Goal: Task Accomplishment & Management: Use online tool/utility

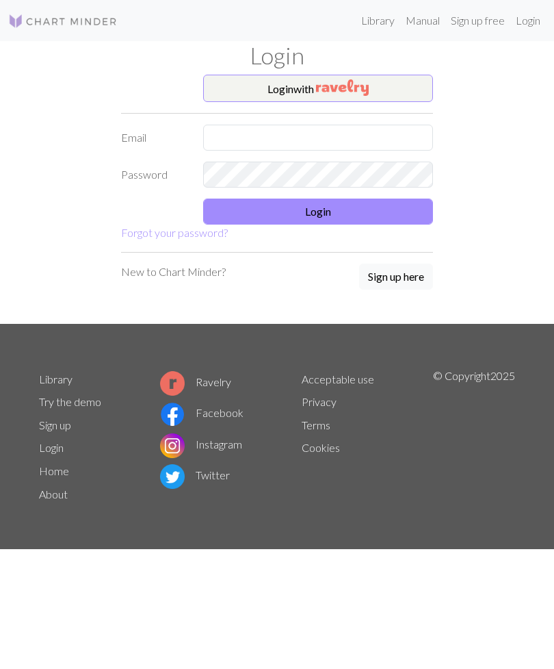
click at [352, 92] on img "button" at bounding box center [342, 87] width 53 height 16
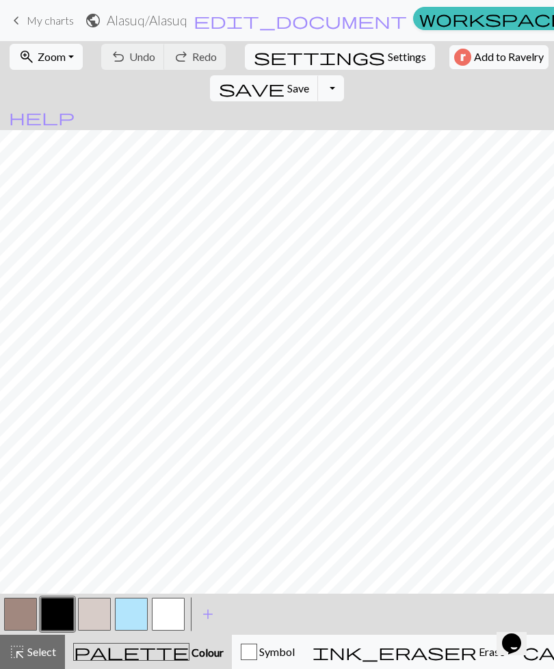
click at [254, 57] on span "settings" at bounding box center [319, 56] width 131 height 19
select select "aran"
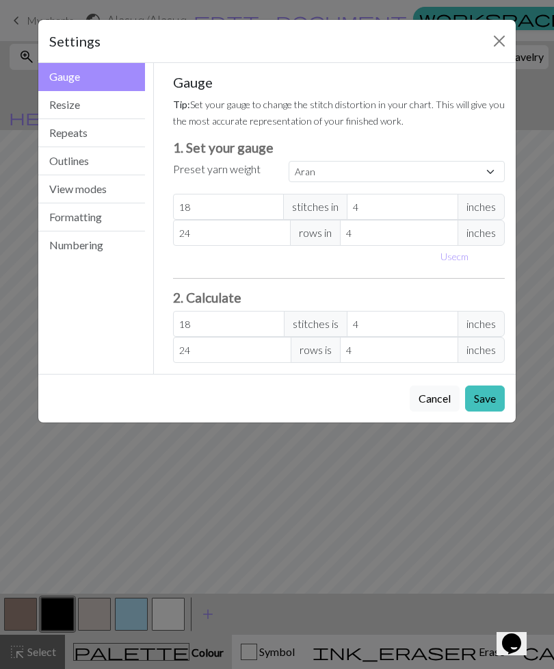
click at [520, 515] on div "Settings Gauge Gauge Resize Repeats Outlines View modes Formatting Numbering Ga…" at bounding box center [277, 334] width 554 height 669
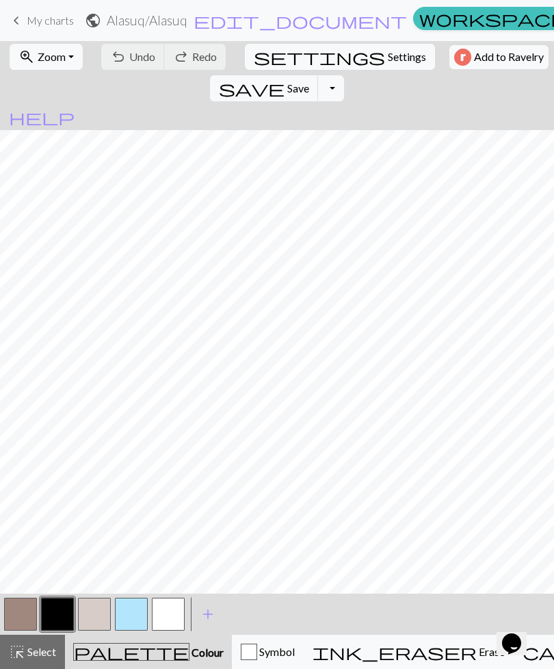
click at [344, 75] on button "Toggle Dropdown" at bounding box center [331, 88] width 26 height 26
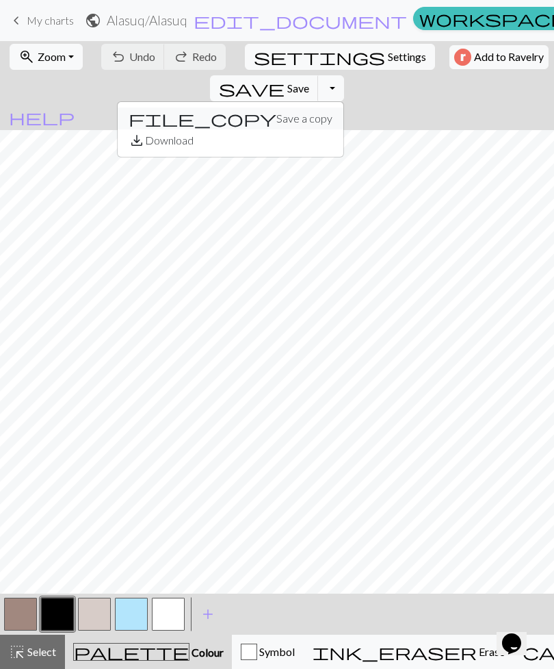
click at [344, 107] on button "file_copy Save a copy" at bounding box center [231, 118] width 226 height 22
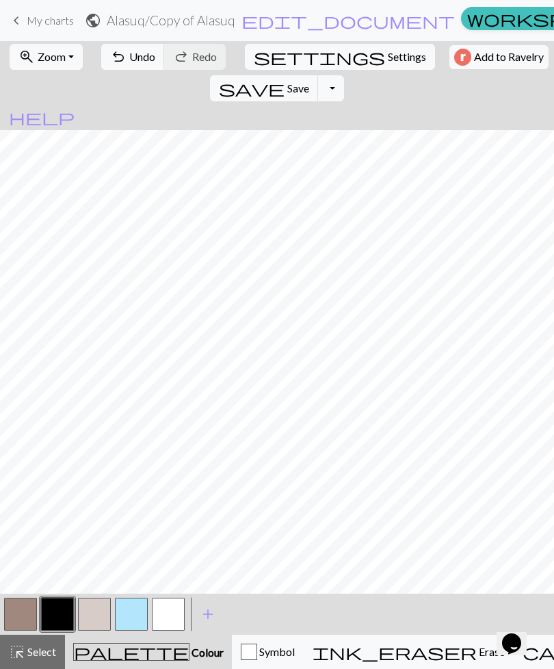
click at [253, 22] on span "edit_document" at bounding box center [349, 20] width 214 height 19
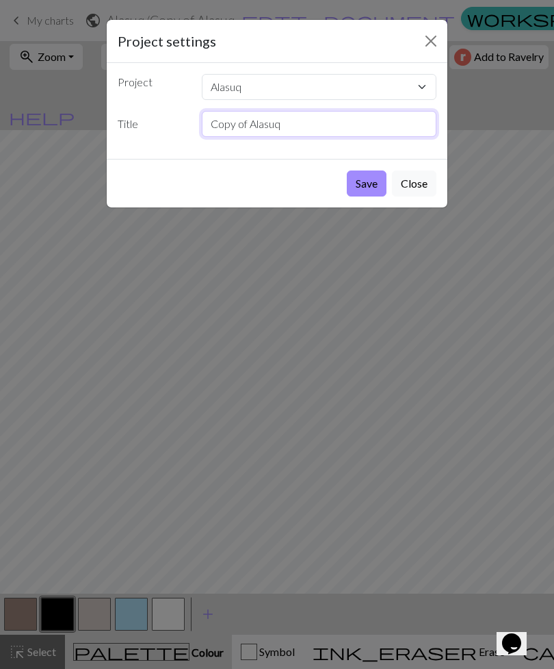
click at [249, 120] on input "Copy of Alasuq" at bounding box center [319, 124] width 235 height 26
click at [290, 114] on input "Alasuq" at bounding box center [319, 124] width 235 height 26
click at [291, 125] on input "Alasuq" at bounding box center [319, 124] width 235 height 26
type input "Alasuq 2025"
click at [364, 180] on button "Save" at bounding box center [367, 183] width 40 height 26
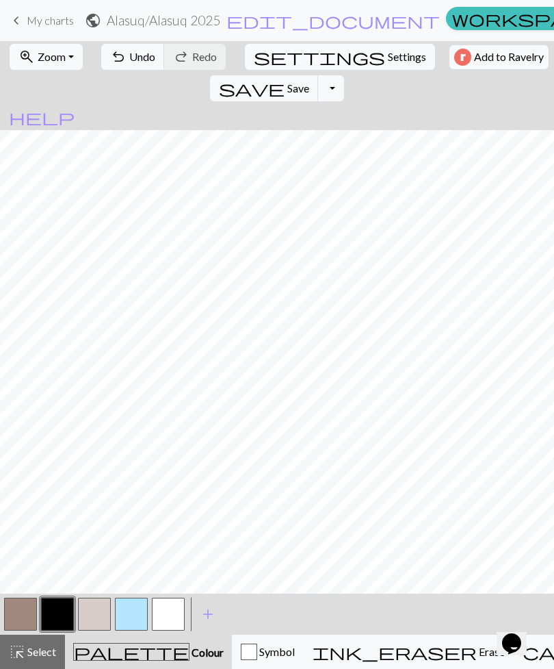
click at [129, 52] on span "Undo" at bounding box center [142, 56] width 26 height 13
click at [48, 22] on span "My charts" at bounding box center [50, 20] width 47 height 13
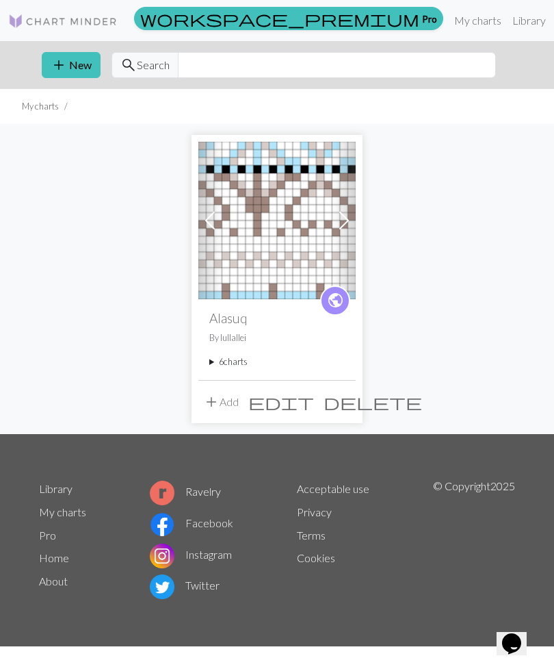
click at [234, 362] on summary "6 charts" at bounding box center [277, 361] width 136 height 13
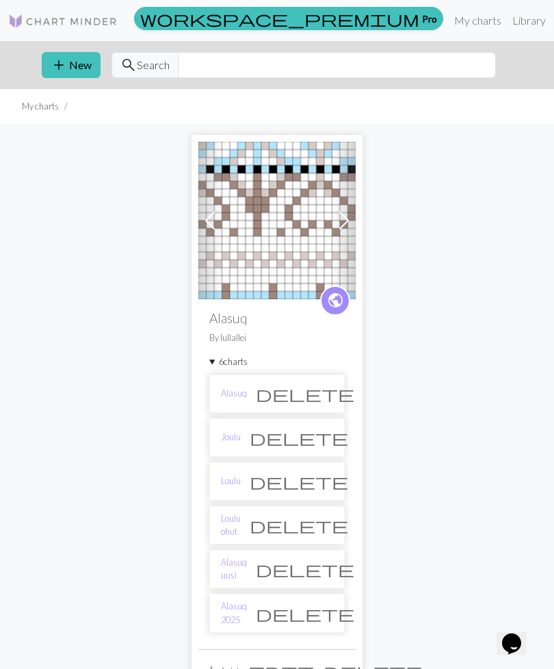
click at [247, 611] on link "Alasuq 2025" at bounding box center [234, 613] width 26 height 26
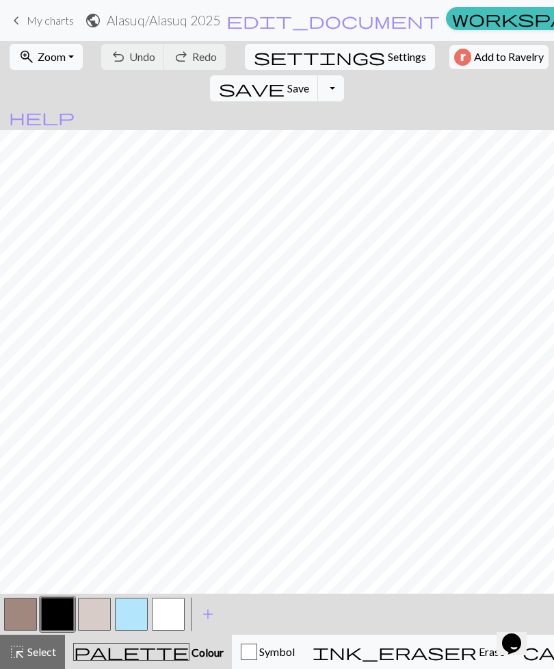
click at [64, 56] on button "zoom_in Zoom Zoom" at bounding box center [46, 57] width 73 height 26
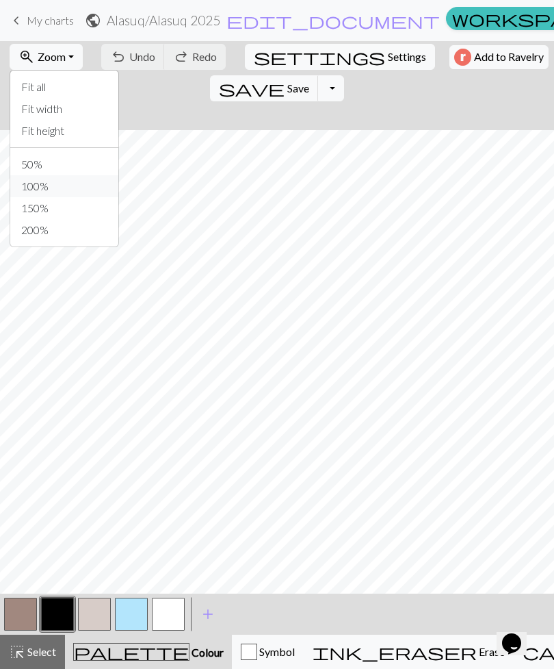
click at [60, 184] on button "100%" at bounding box center [64, 186] width 108 height 22
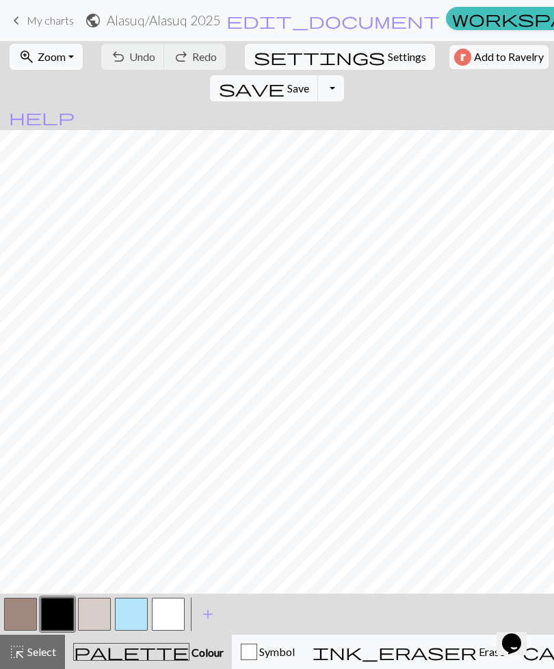
click at [64, 57] on button "zoom_in Zoom Zoom" at bounding box center [46, 57] width 73 height 26
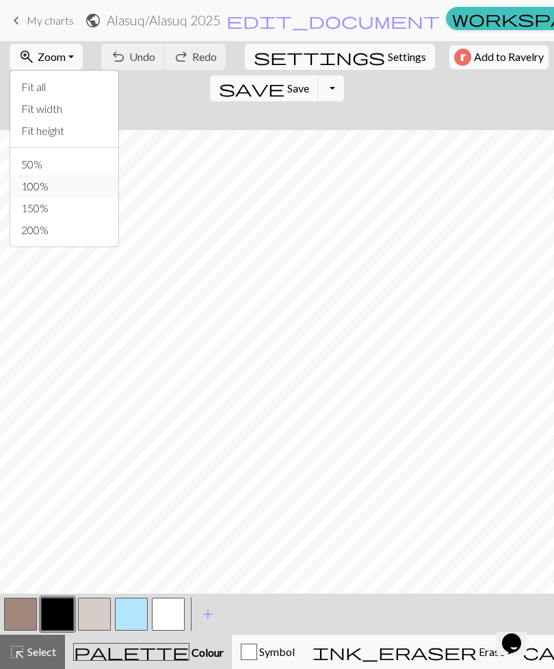
click at [33, 185] on button "100%" at bounding box center [64, 186] width 108 height 22
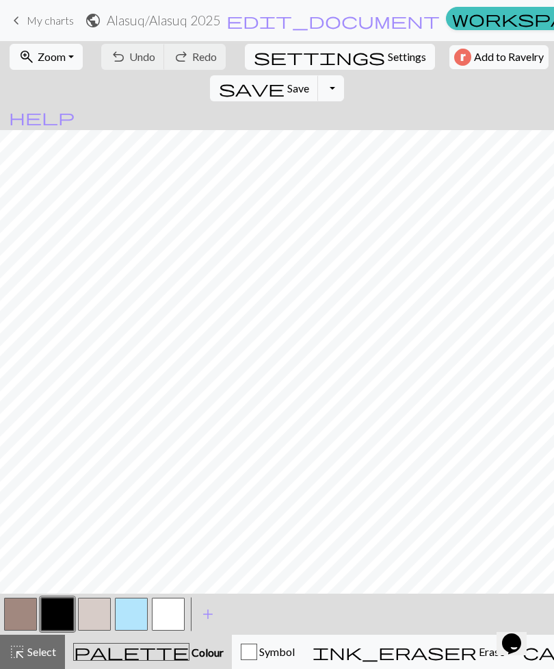
click at [56, 59] on span "Zoom" at bounding box center [52, 56] width 28 height 13
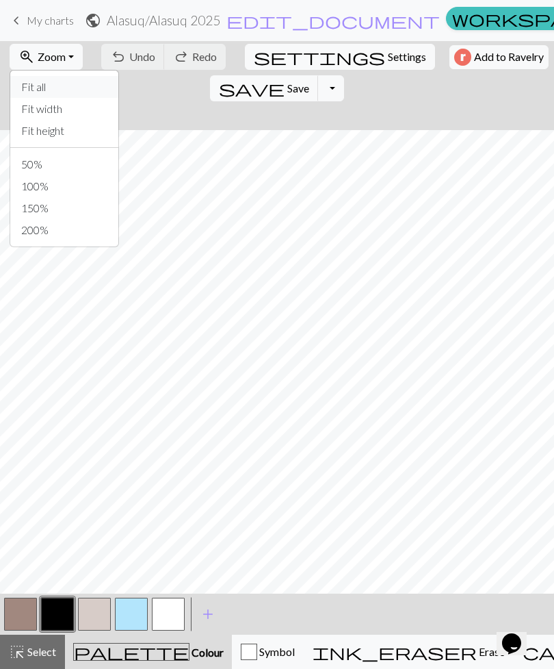
click at [51, 90] on button "Fit all" at bounding box center [64, 87] width 108 height 22
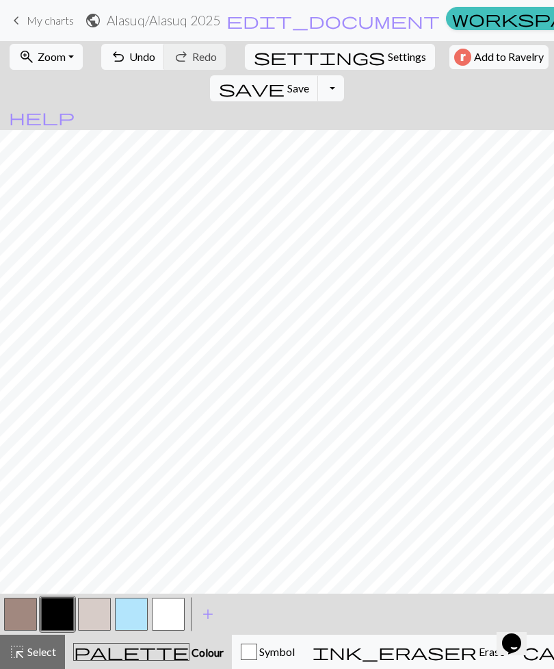
click at [129, 51] on span "Undo" at bounding box center [142, 56] width 26 height 13
click at [139, 619] on button "button" at bounding box center [131, 614] width 33 height 33
click at [132, 619] on button "button" at bounding box center [131, 614] width 33 height 33
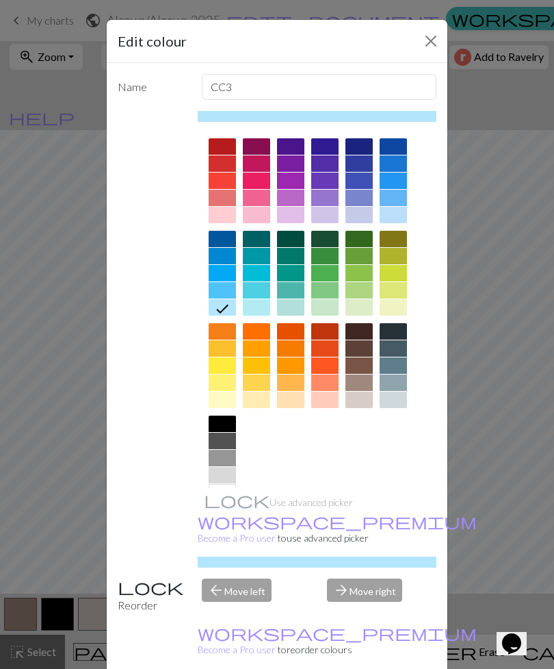
click at [363, 348] on div at bounding box center [359, 348] width 27 height 16
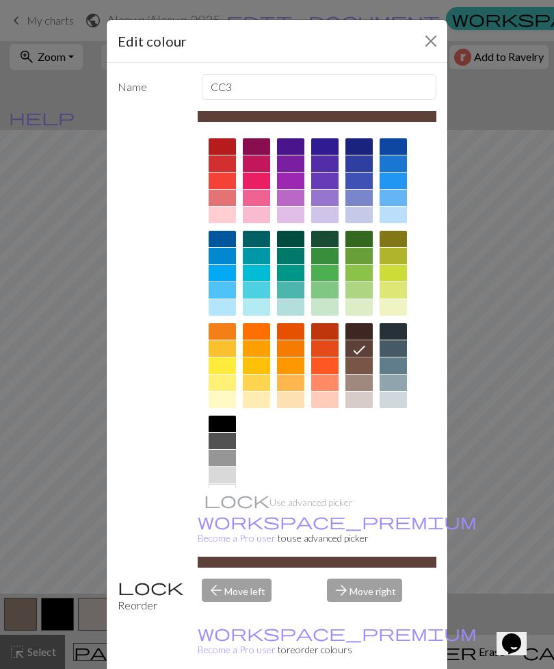
click at [487, 477] on div "Edit colour Name CC3 Use advanced picker workspace_premium Become a Pro user to…" at bounding box center [277, 334] width 554 height 669
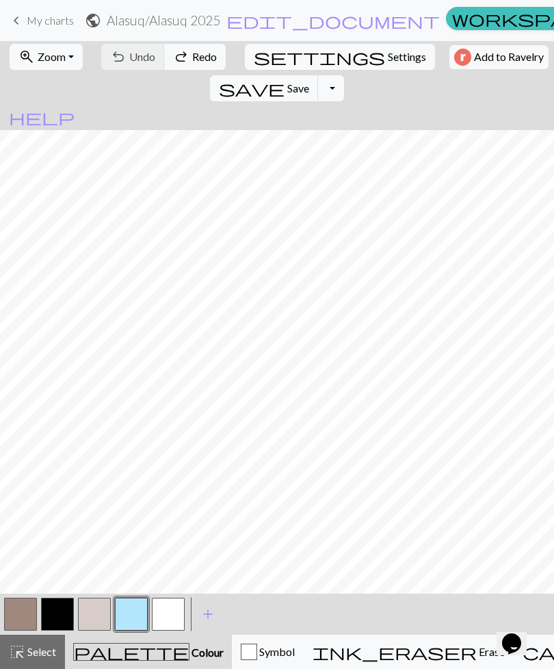
click at [134, 615] on button "button" at bounding box center [131, 614] width 33 height 33
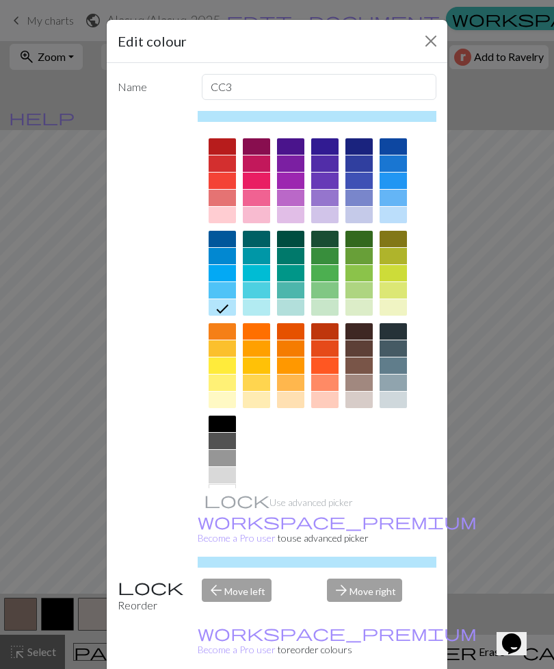
click at [363, 350] on div at bounding box center [359, 348] width 27 height 16
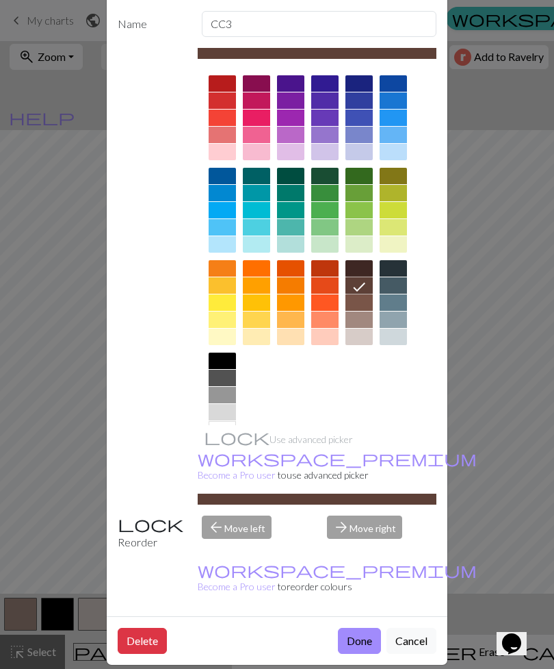
scroll to position [62, 0]
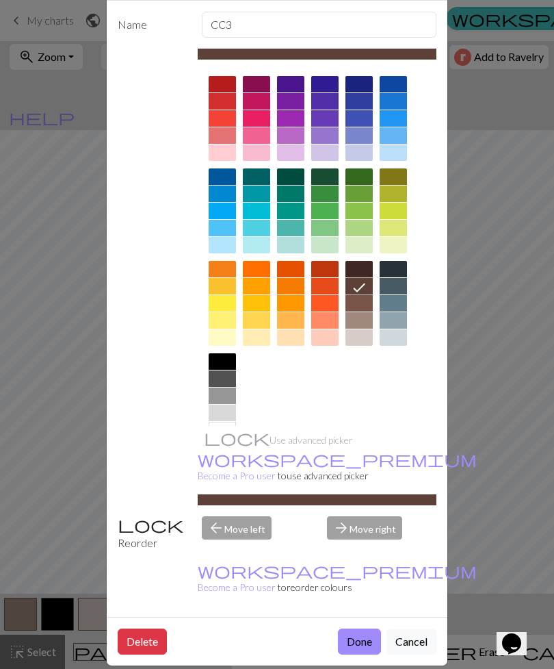
click at [361, 628] on button "Done" at bounding box center [359, 641] width 43 height 26
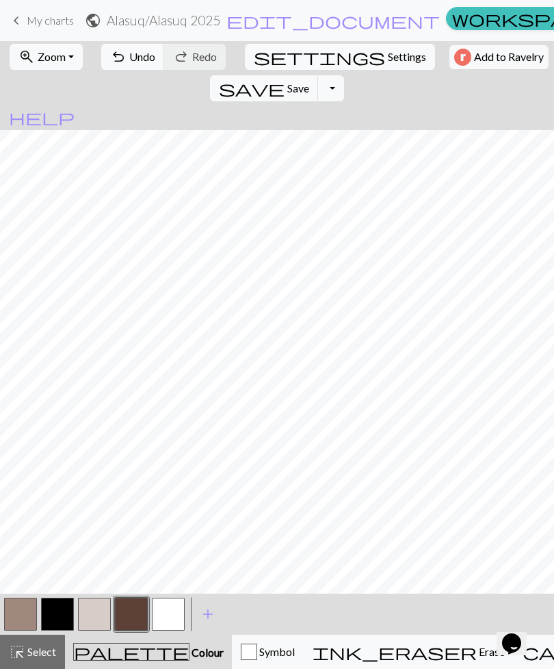
click at [29, 613] on button "button" at bounding box center [20, 614] width 33 height 33
click at [23, 615] on button "button" at bounding box center [20, 614] width 33 height 33
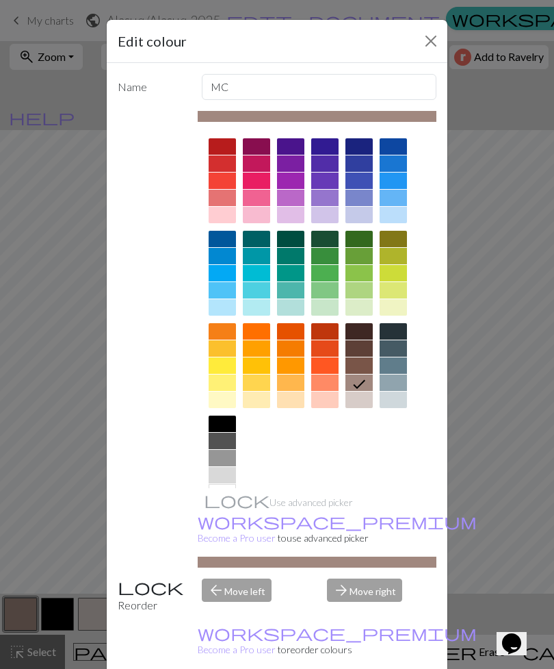
click at [497, 376] on div "Edit colour Name MC Use advanced picker workspace_premium Become a Pro user to …" at bounding box center [277, 334] width 554 height 669
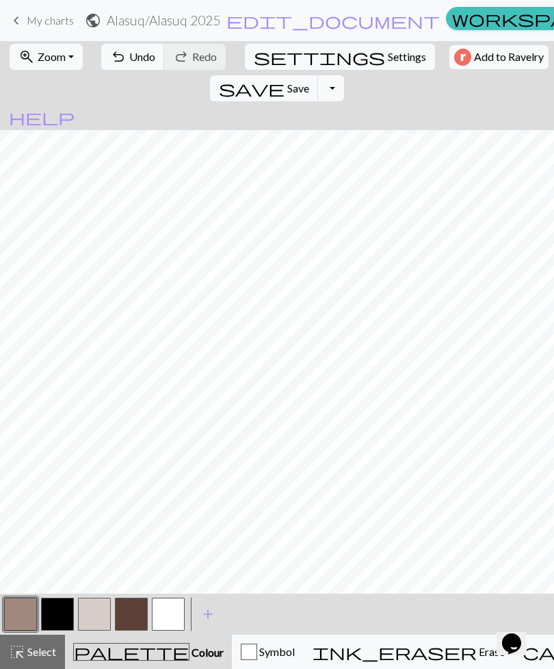
click at [121, 60] on button "undo Undo Undo" at bounding box center [133, 57] width 64 height 26
click at [19, 618] on button "button" at bounding box center [20, 614] width 33 height 33
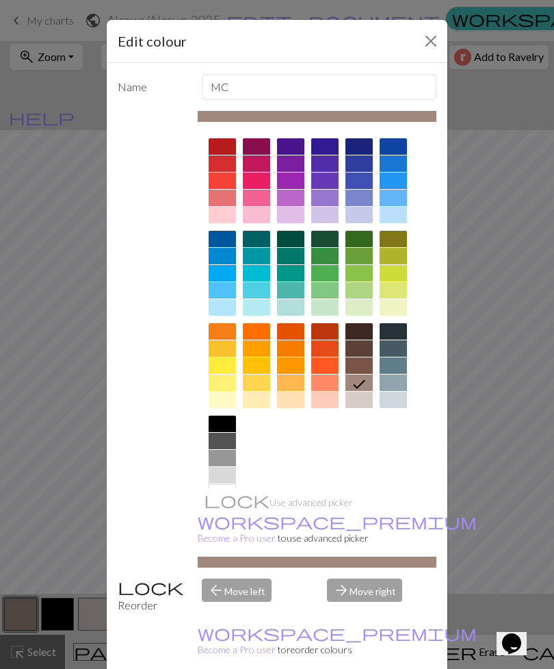
click at [324, 332] on div at bounding box center [324, 331] width 27 height 16
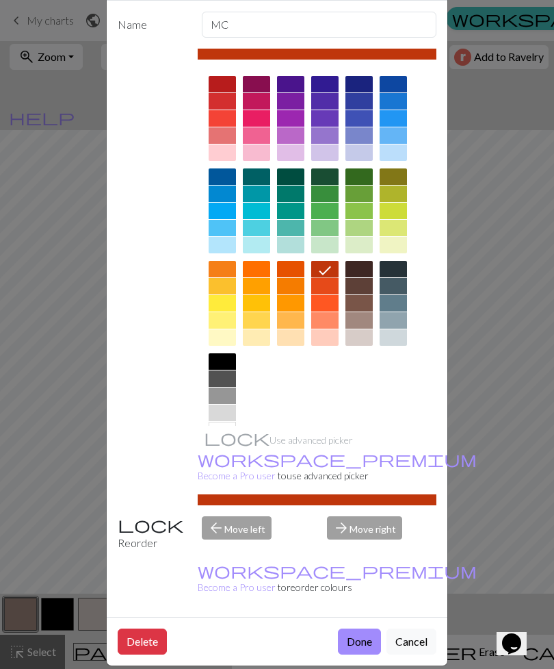
click at [362, 631] on button "Done" at bounding box center [359, 641] width 43 height 26
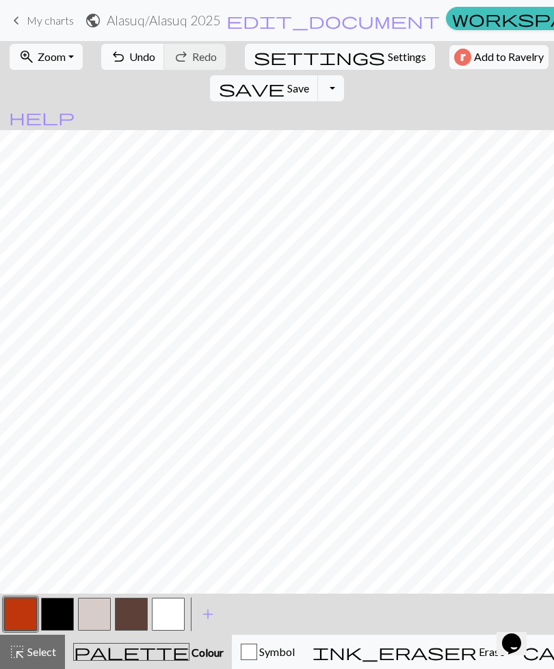
click at [27, 617] on button "button" at bounding box center [20, 614] width 33 height 33
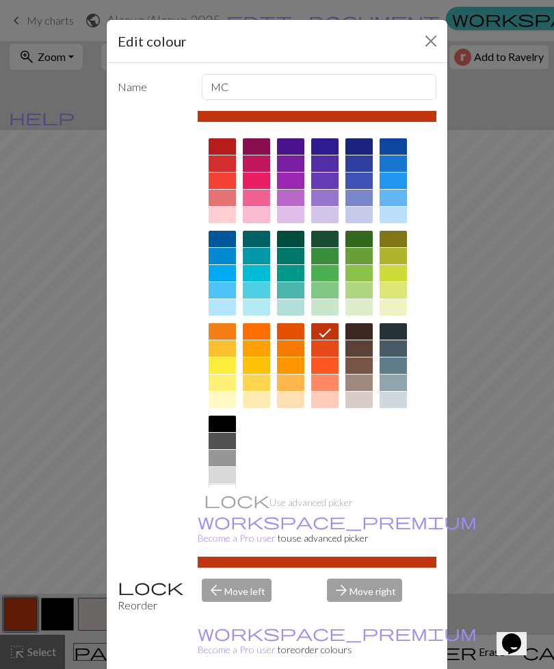
click at [292, 333] on div at bounding box center [290, 331] width 27 height 16
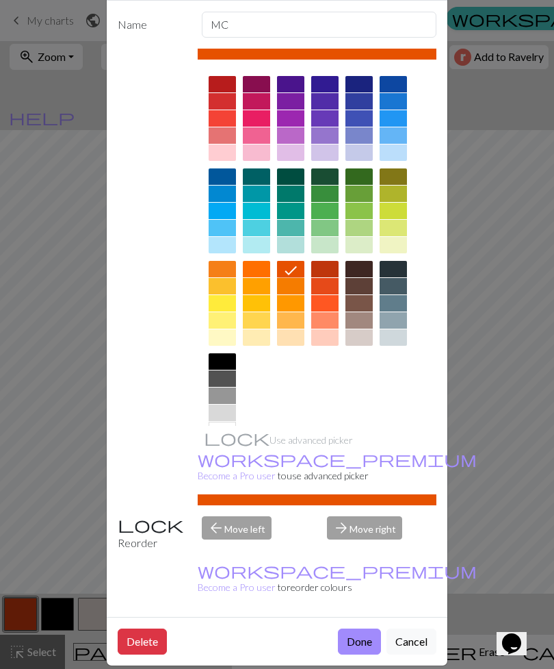
click at [361, 628] on button "Done" at bounding box center [359, 641] width 43 height 26
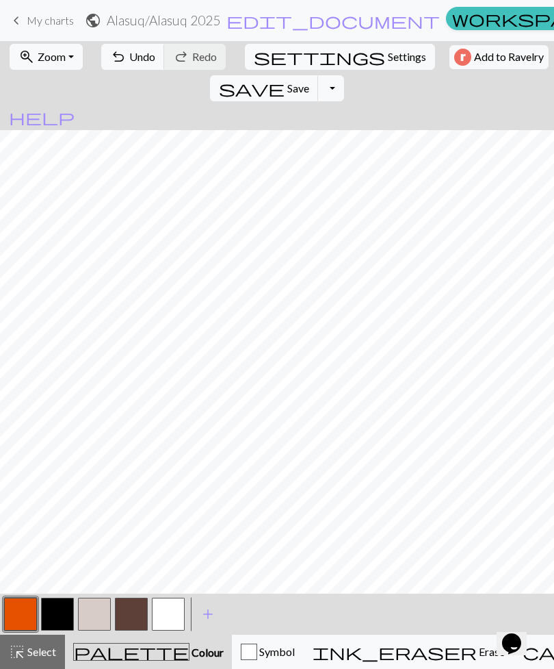
click at [172, 612] on button "button" at bounding box center [168, 614] width 33 height 33
click at [171, 617] on button "button" at bounding box center [168, 614] width 33 height 33
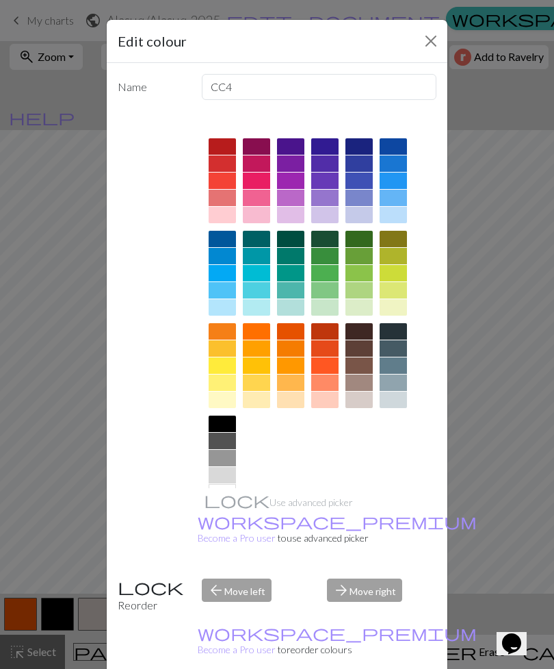
click at [389, 350] on div at bounding box center [393, 348] width 27 height 16
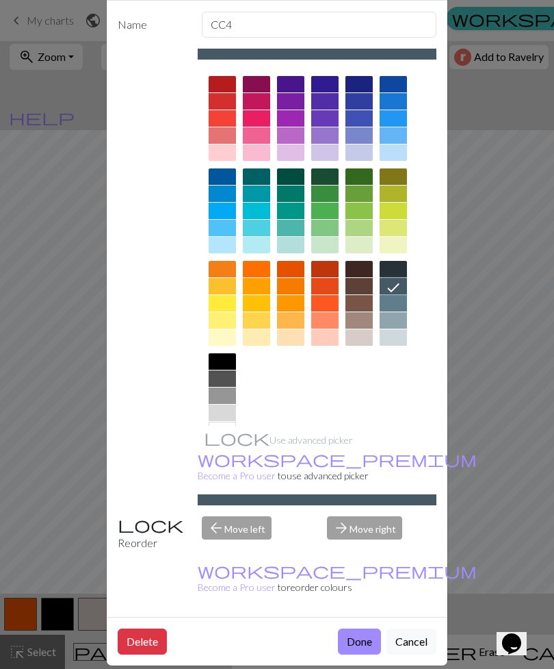
click at [363, 631] on button "Done" at bounding box center [359, 641] width 43 height 26
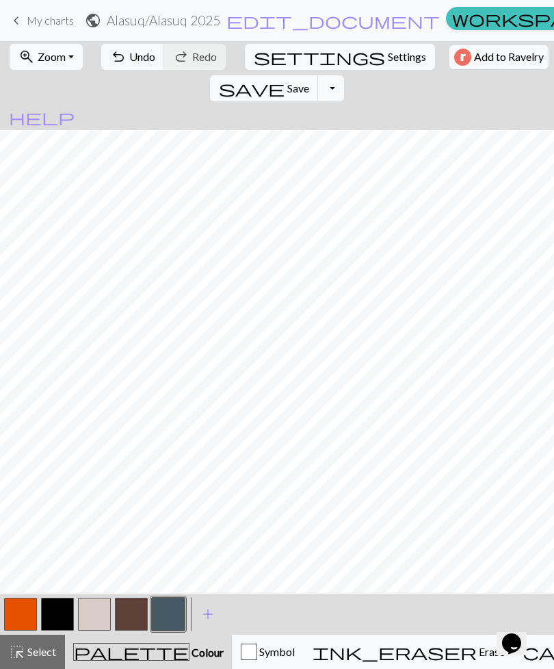
click at [64, 613] on button "button" at bounding box center [57, 614] width 33 height 33
click at [68, 612] on button "button" at bounding box center [57, 614] width 33 height 33
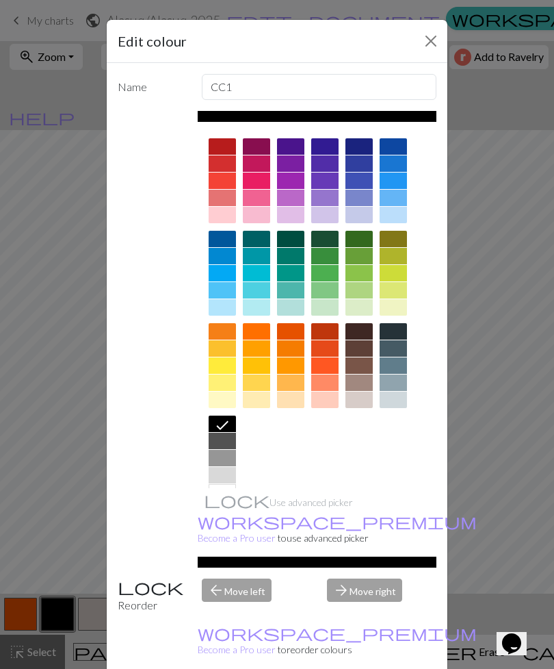
click at [224, 290] on div at bounding box center [222, 290] width 27 height 16
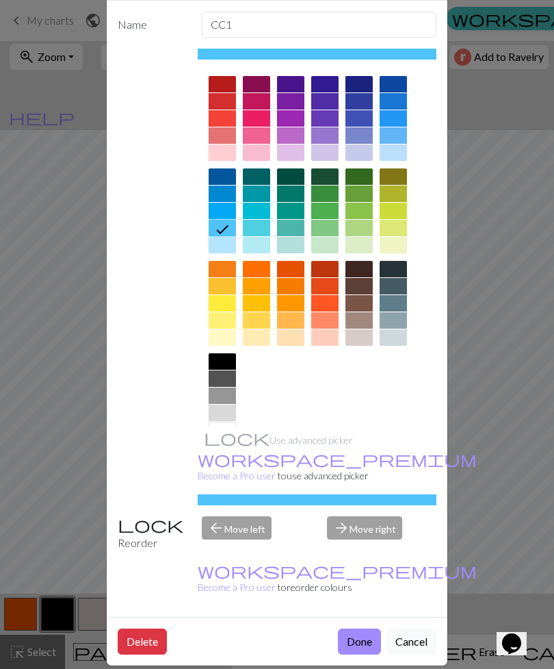
click at [359, 628] on button "Done" at bounding box center [359, 641] width 43 height 26
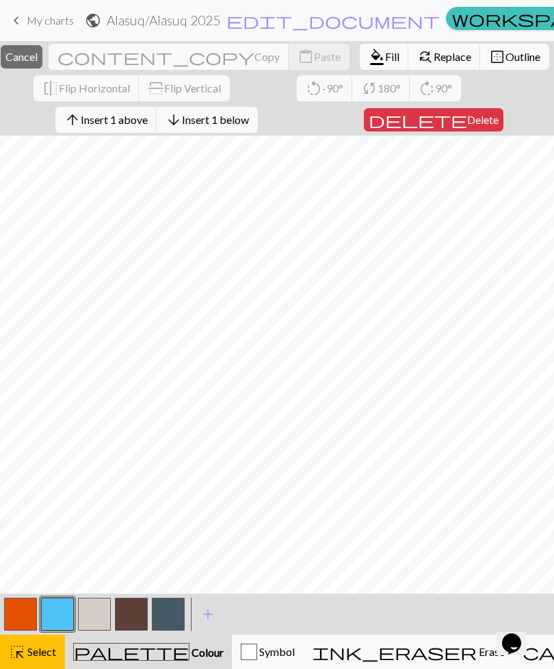
click at [190, 649] on span "Colour" at bounding box center [207, 651] width 34 height 13
click at [190, 653] on span "Colour" at bounding box center [207, 651] width 34 height 13
click at [115, 644] on span "palette" at bounding box center [131, 651] width 115 height 19
click at [257, 652] on span "Symbol" at bounding box center [276, 651] width 38 height 13
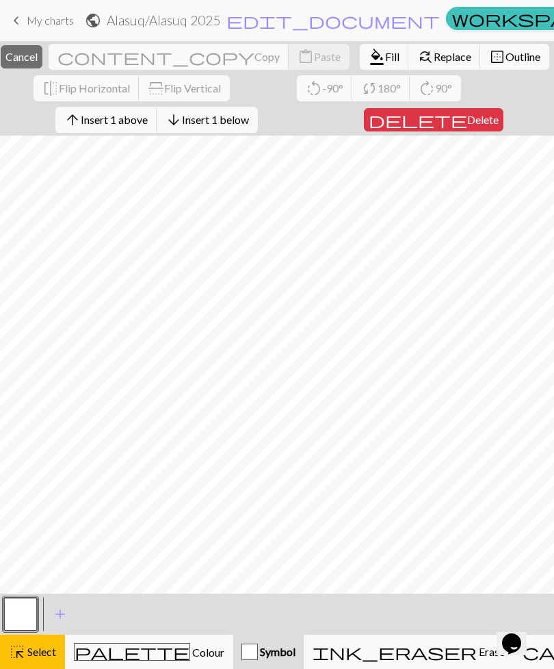
click at [26, 661] on button "highlight_alt Select Select" at bounding box center [32, 652] width 65 height 34
